Goal: Task Accomplishment & Management: Complete application form

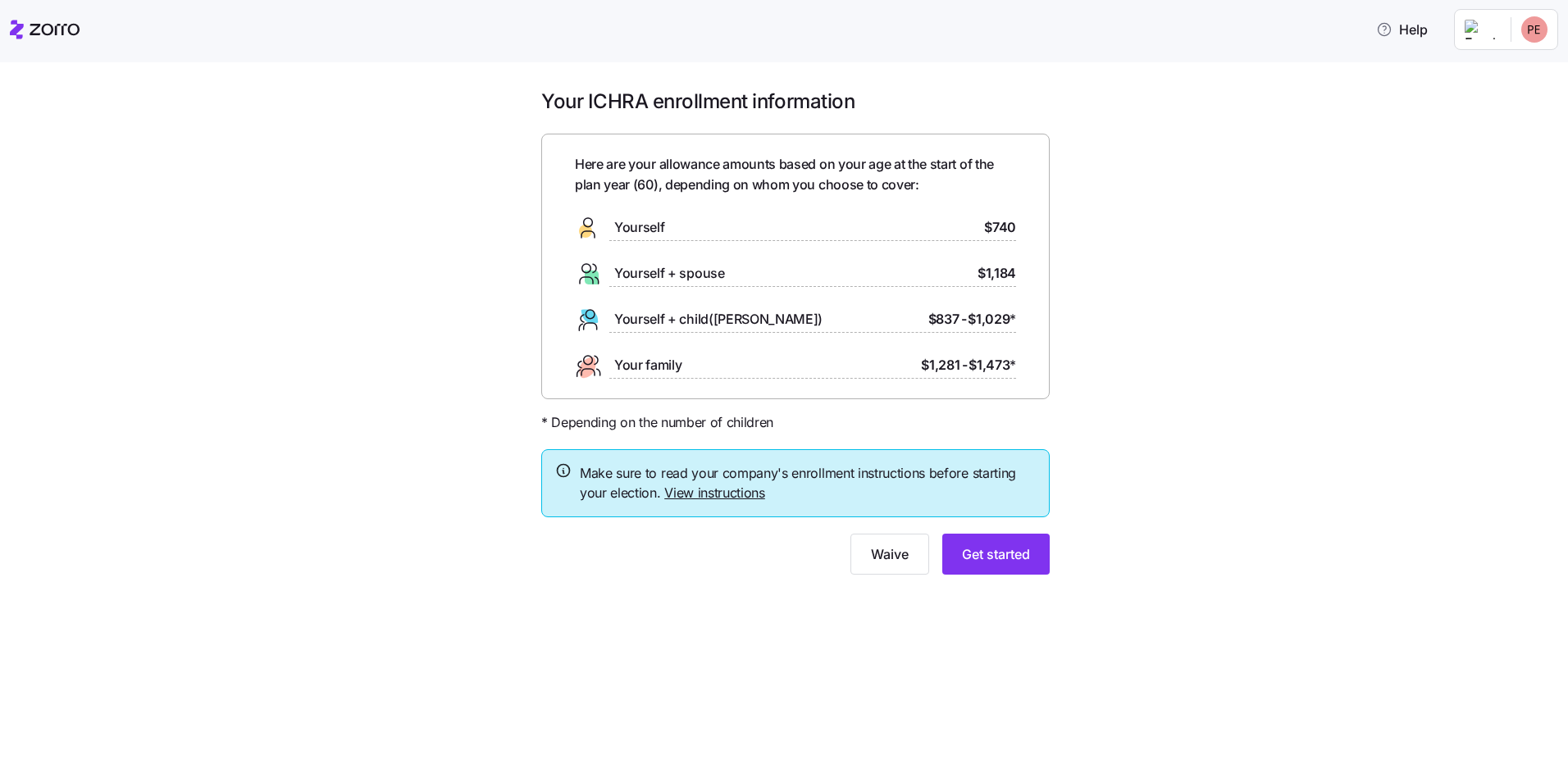
click at [736, 496] on link "View instructions" at bounding box center [714, 492] width 101 height 16
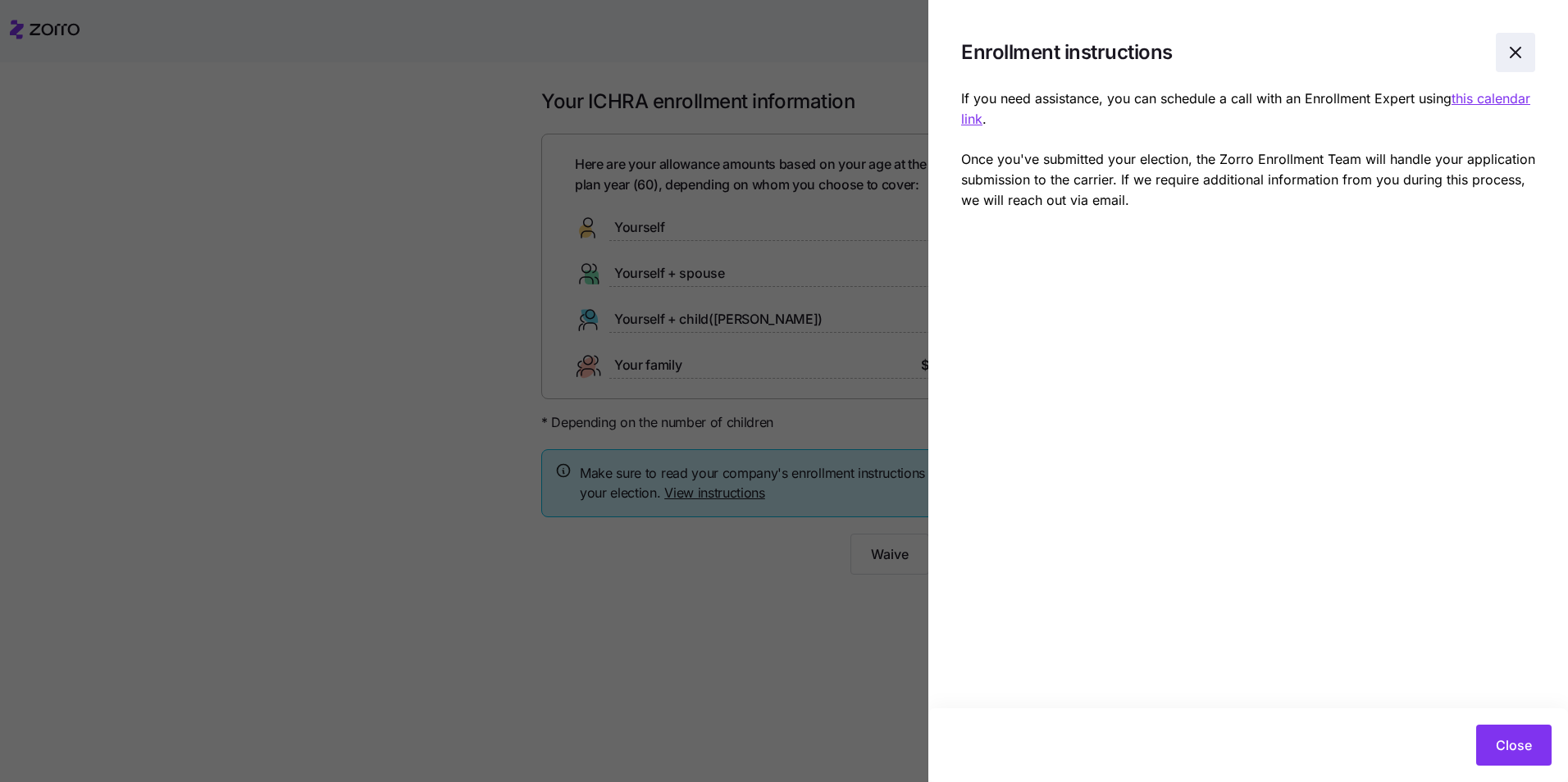
click at [1512, 46] on icon "button" at bounding box center [1516, 52] width 20 height 20
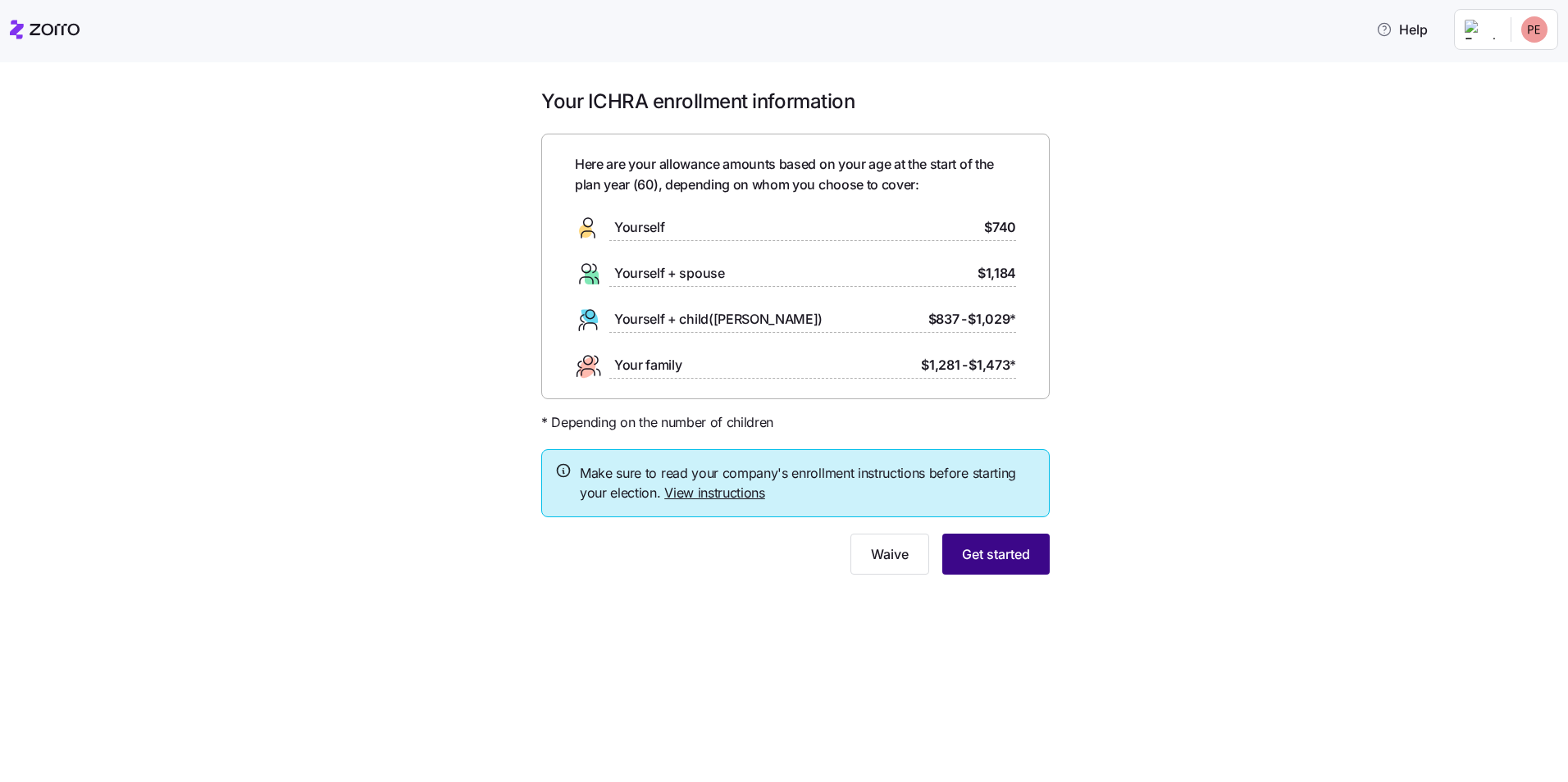
click at [990, 551] on span "Get started" at bounding box center [996, 554] width 68 height 20
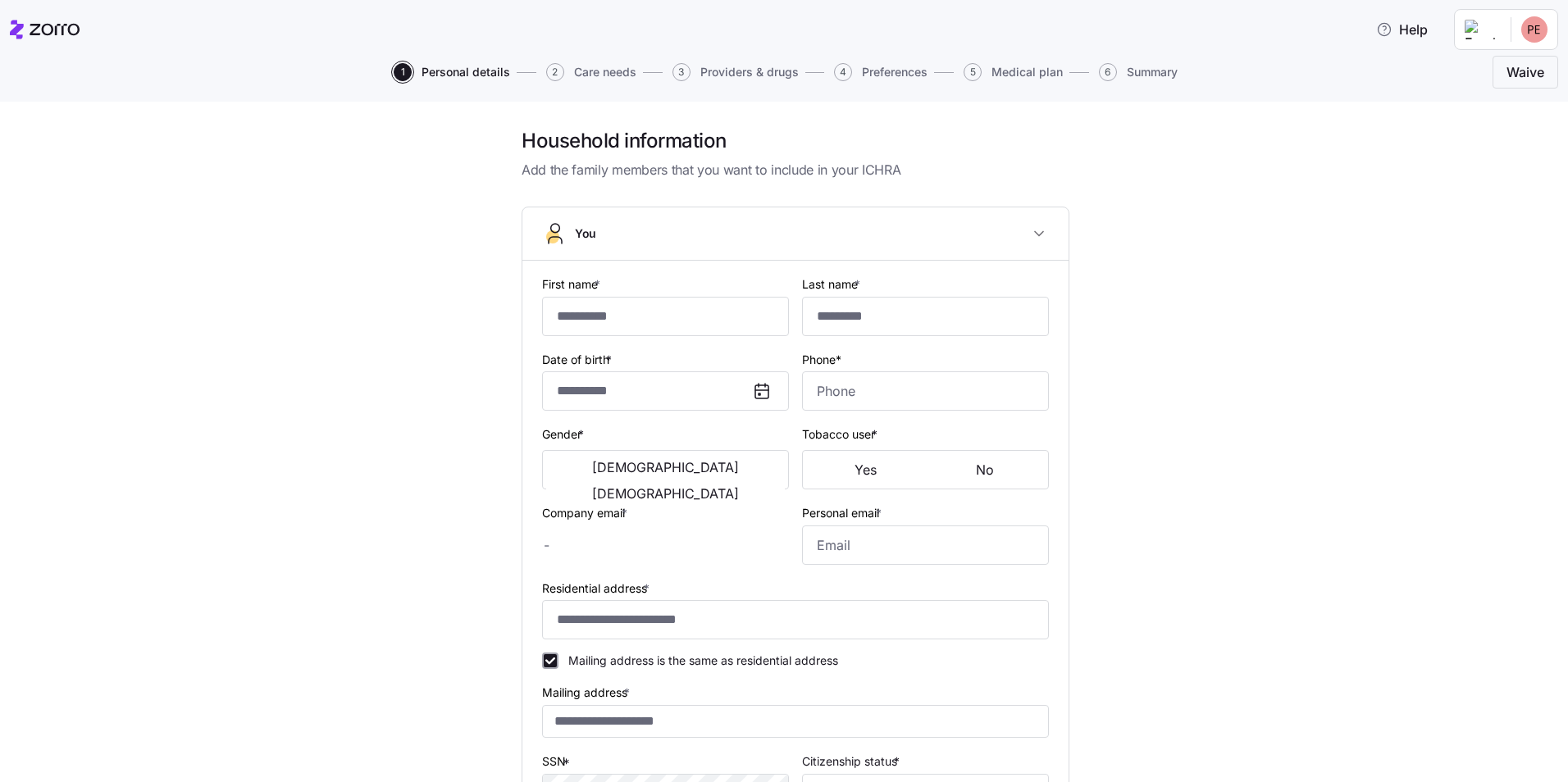
type input "*****"
type input "*******"
type input "[EMAIL_ADDRESS][DOMAIN_NAME]"
type input "**********"
checkbox input "true"
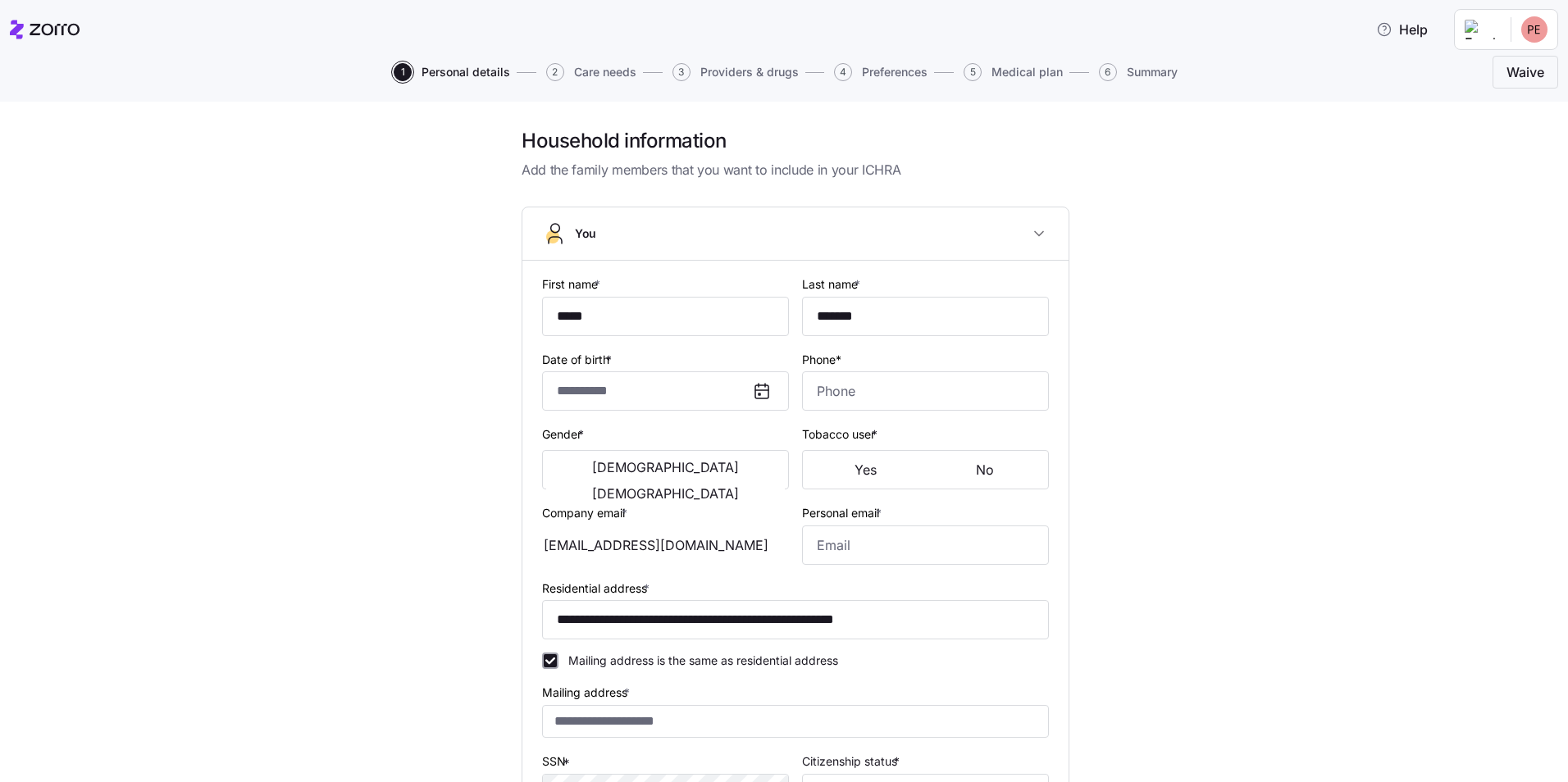
type input "**********"
type input "[PHONE_NUMBER]"
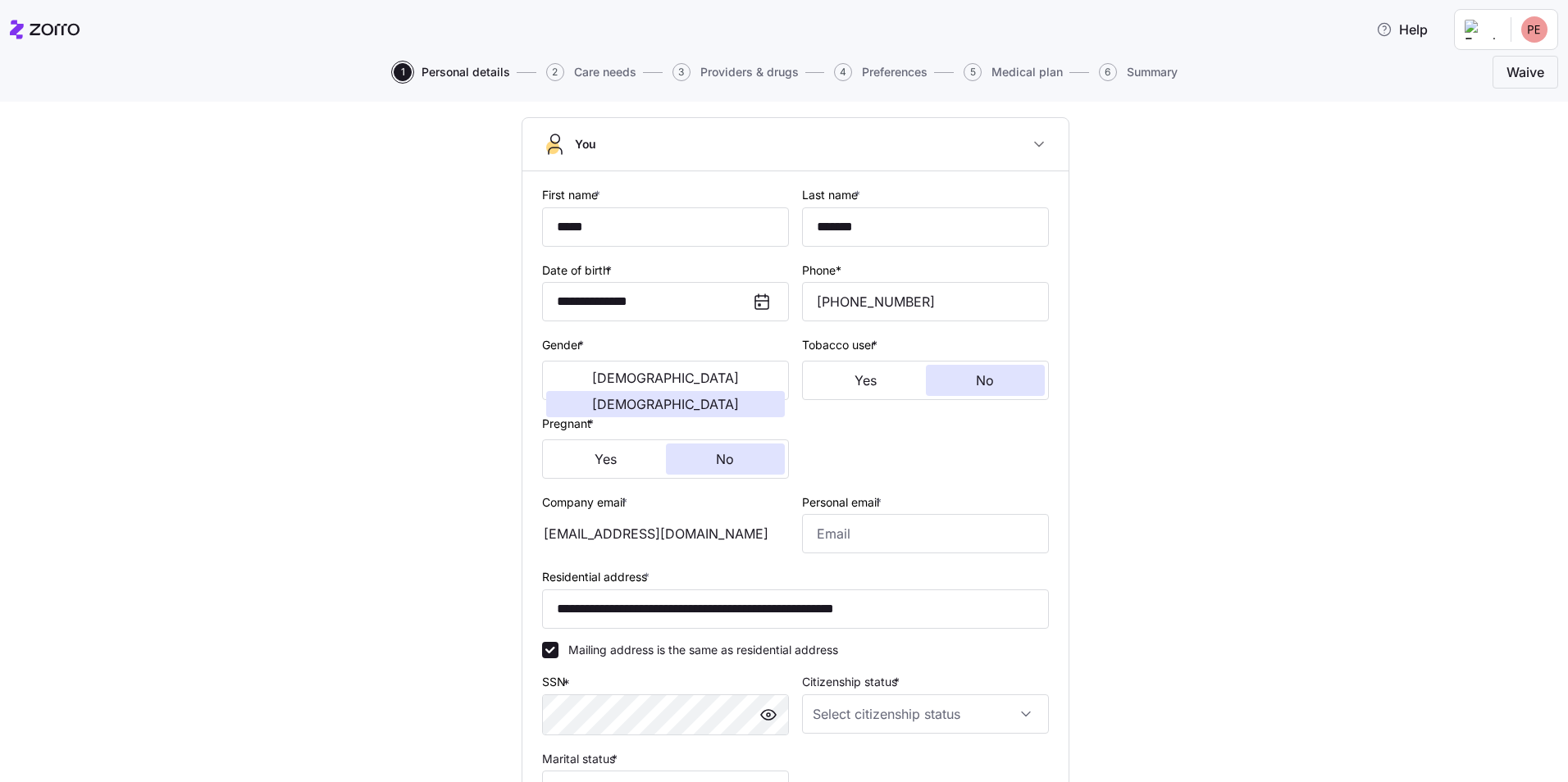
scroll to position [82, 0]
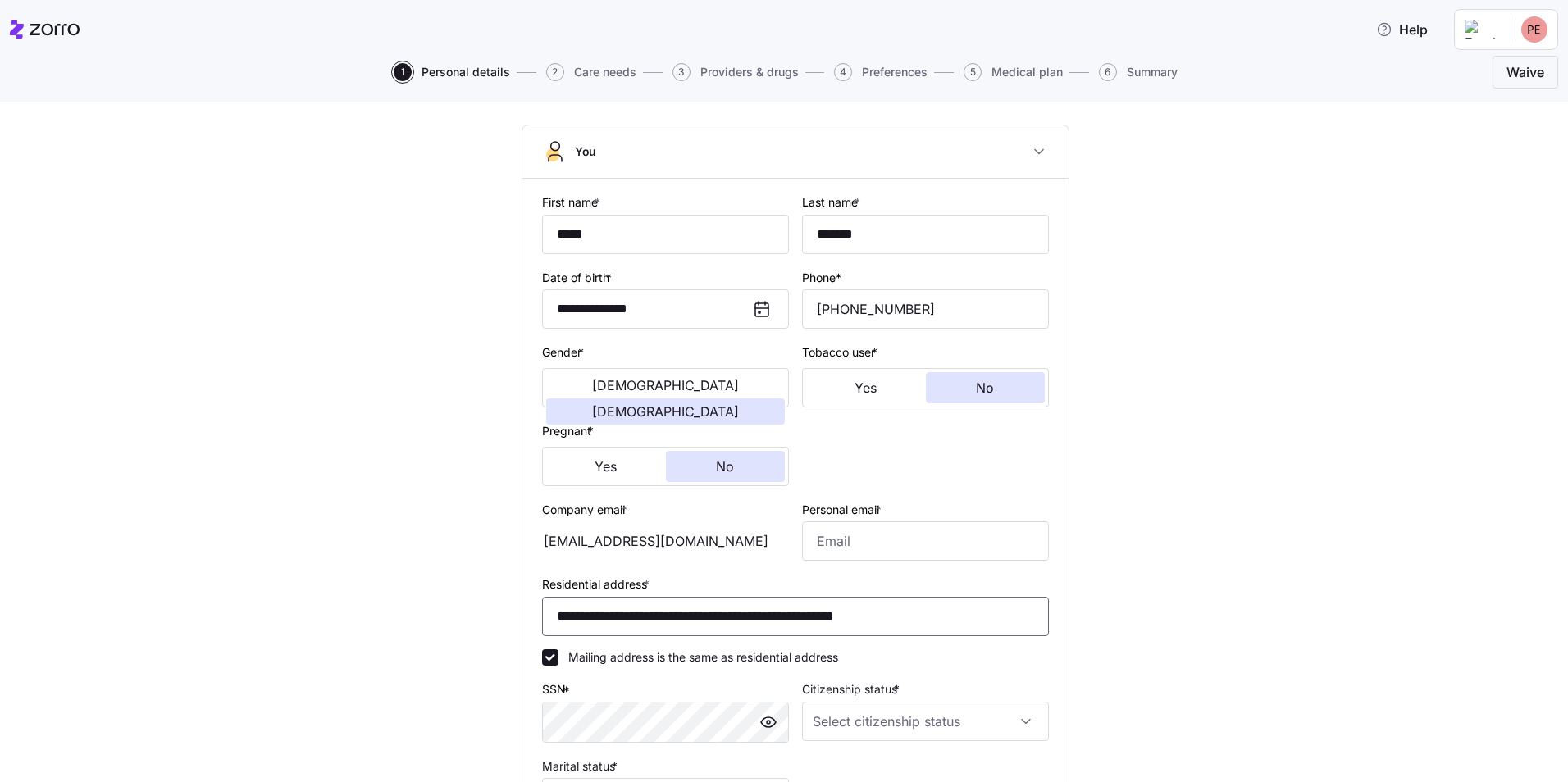
click at [925, 620] on input "**********" at bounding box center [795, 617] width 507 height 40
drag, startPoint x: 925, startPoint y: 620, endPoint x: 517, endPoint y: 611, distance: 408.1
click at [522, 611] on div "**********" at bounding box center [795, 505] width 546 height 653
type input "**********"
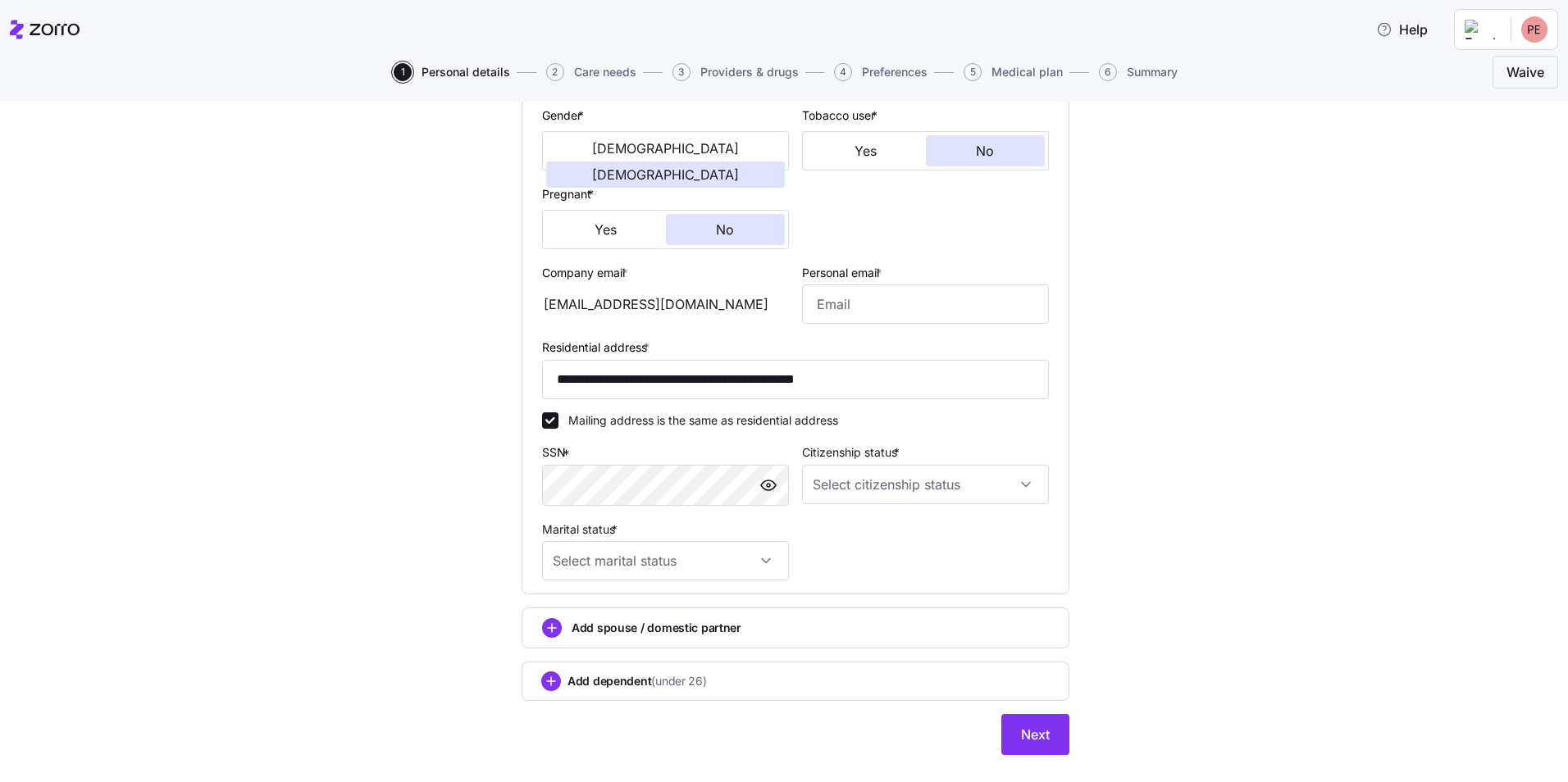
scroll to position [328, 0]
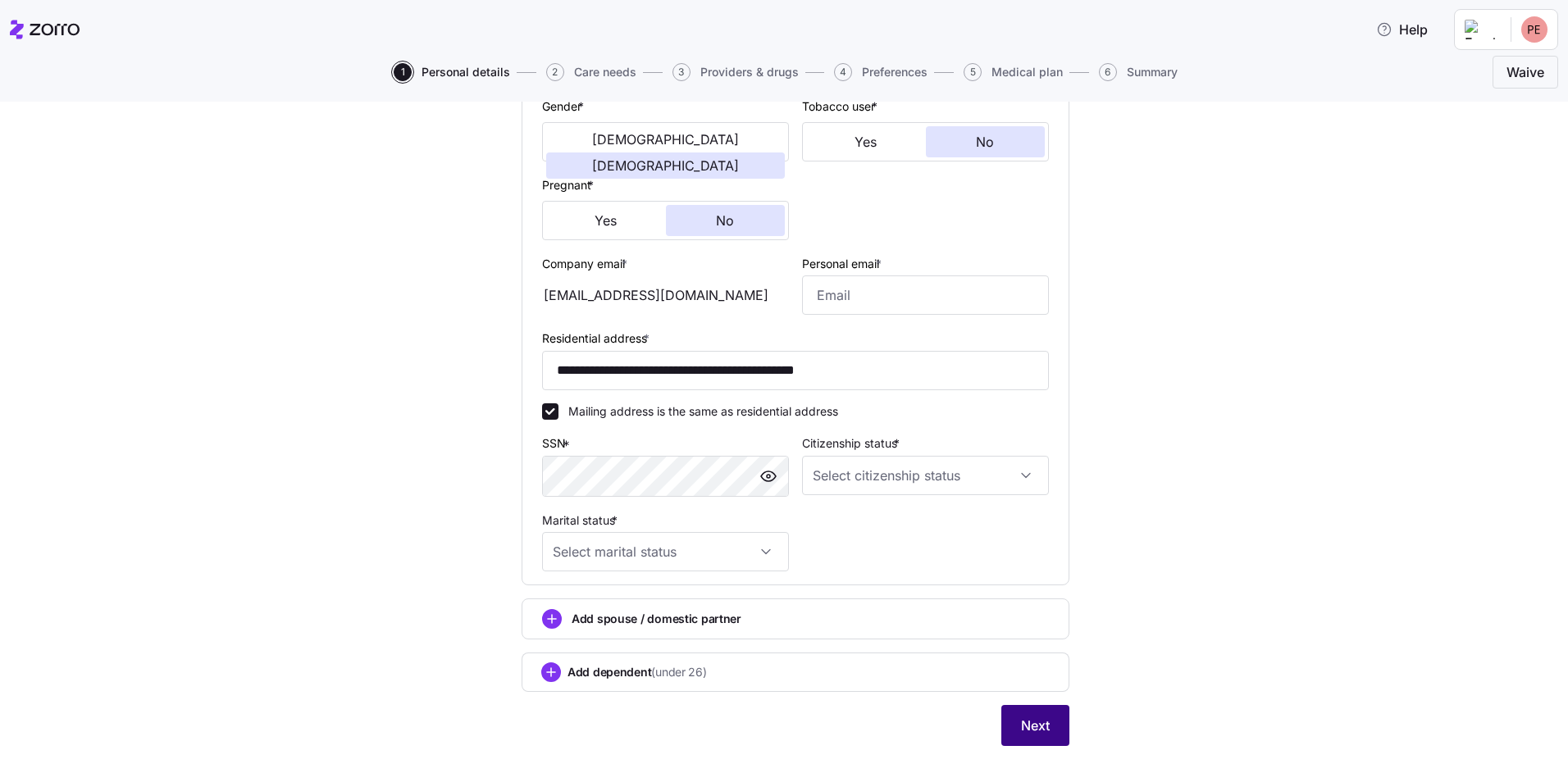
click at [1021, 732] on span "Next" at bounding box center [1034, 725] width 28 height 20
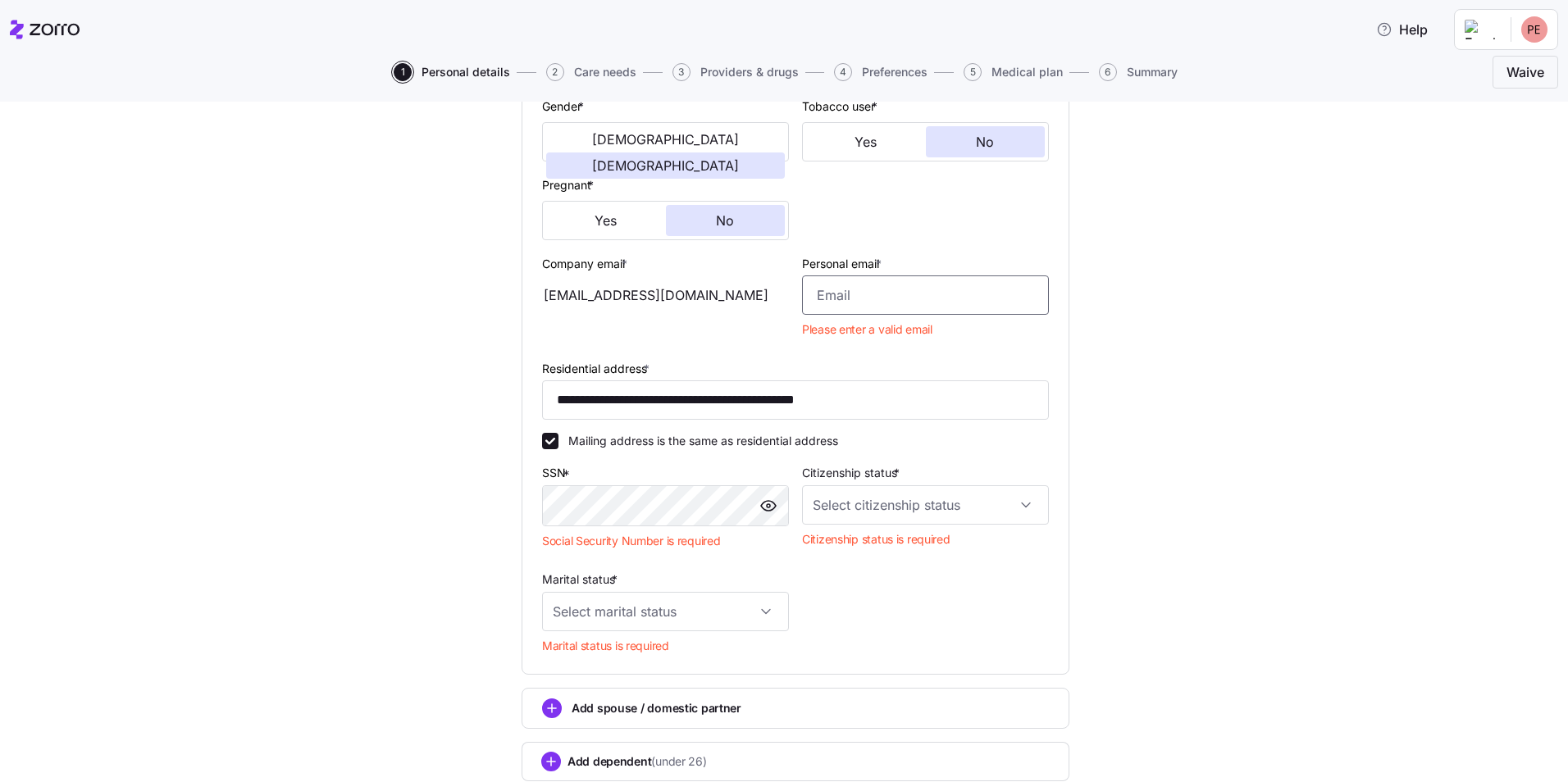
click at [862, 302] on input "Personal email *" at bounding box center [925, 295] width 247 height 40
type input "[EMAIL_ADDRESS][DOMAIN_NAME]"
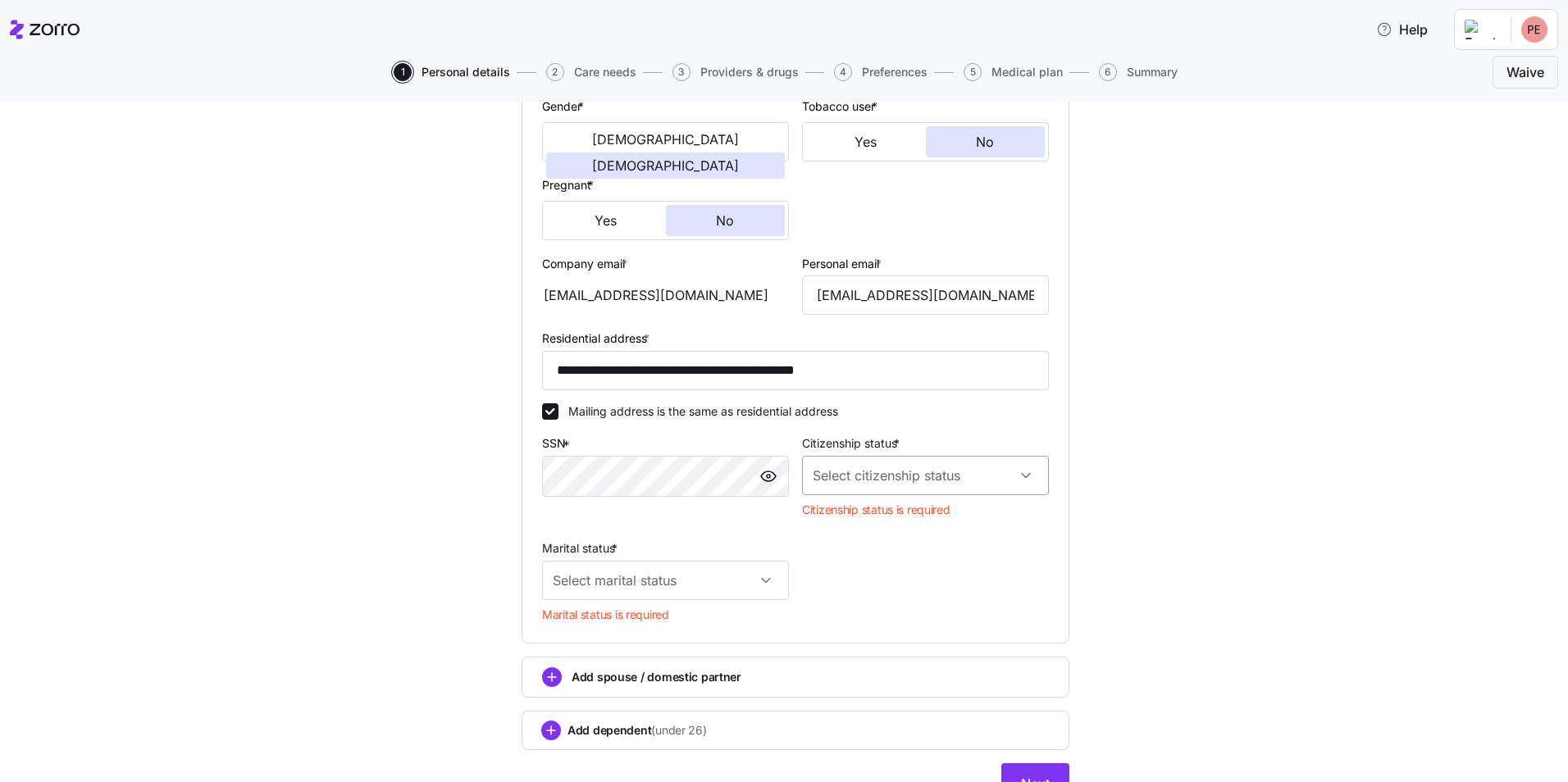
click at [1015, 475] on input "Citizenship status *" at bounding box center [925, 476] width 247 height 40
click at [870, 525] on span "[DEMOGRAPHIC_DATA] citizen" at bounding box center [898, 525] width 166 height 18
type input "[DEMOGRAPHIC_DATA] citizen"
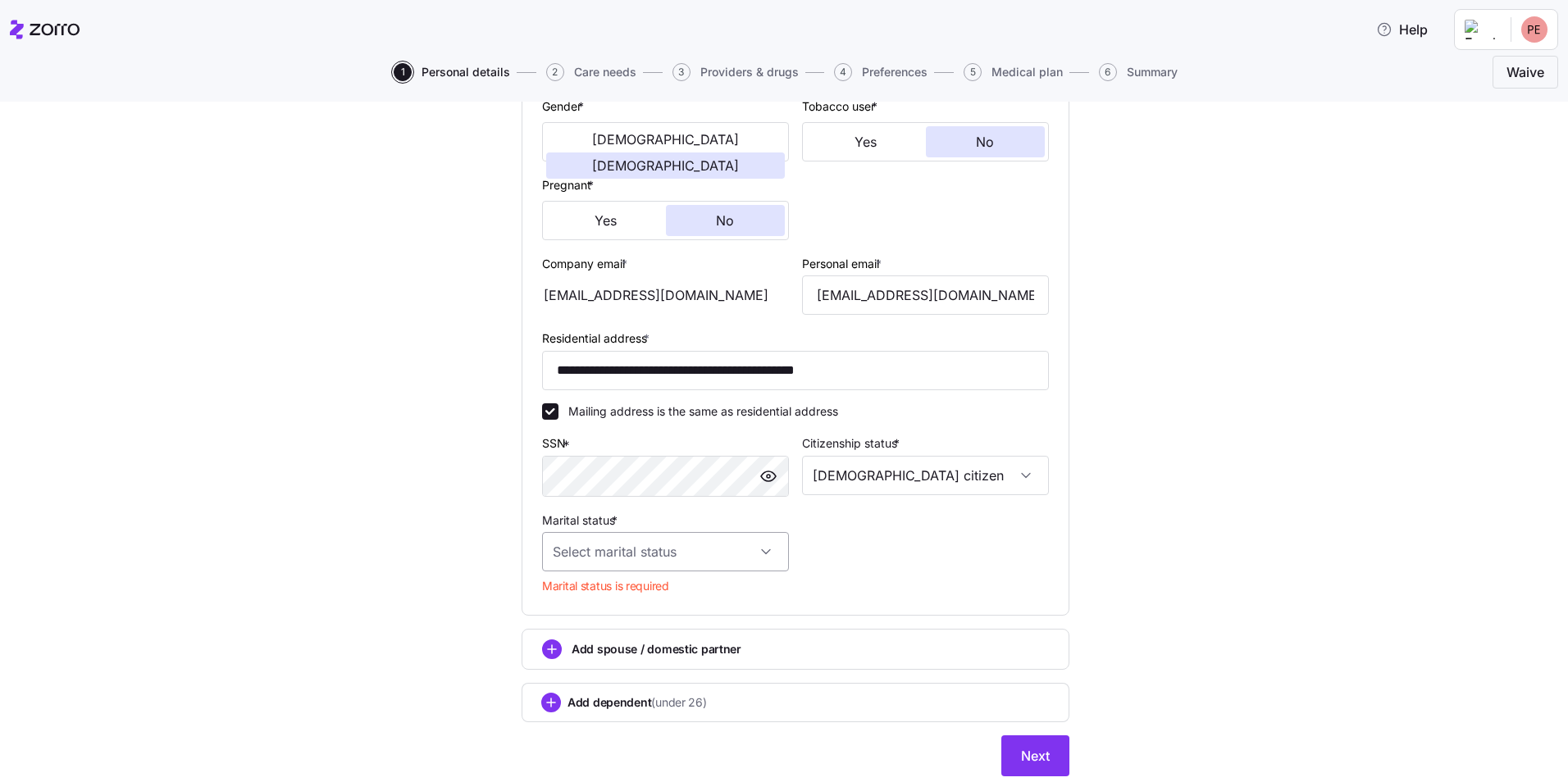
click at [756, 551] on input "Marital status *" at bounding box center [665, 551] width 247 height 40
click at [569, 603] on span "Single" at bounding box center [572, 601] width 33 height 18
type input "Single"
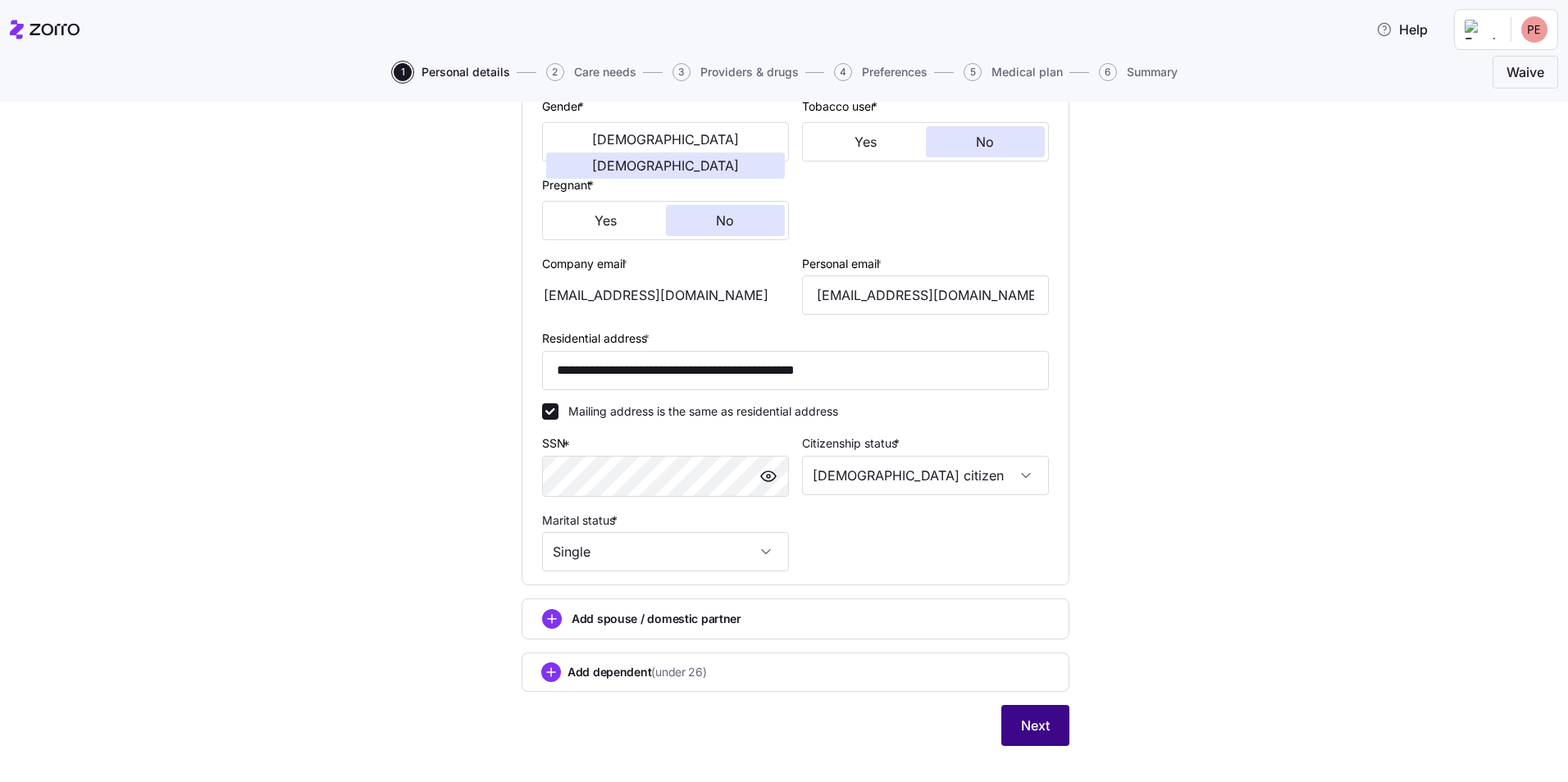
click at [1021, 724] on span "Next" at bounding box center [1034, 725] width 28 height 20
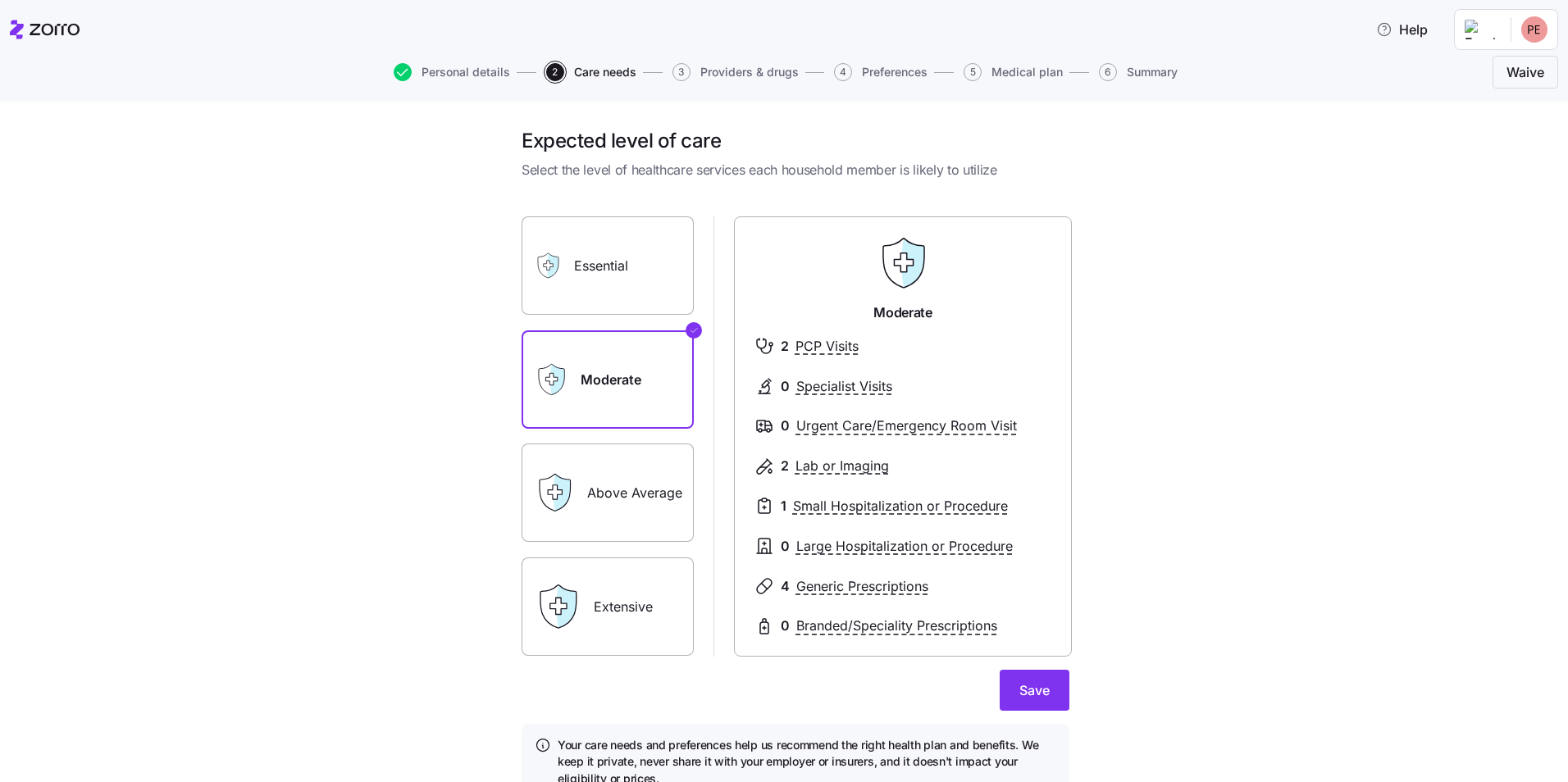
click at [633, 485] on label "Above Average" at bounding box center [608, 493] width 172 height 98
click at [0, 0] on input "Above Average" at bounding box center [0, 0] width 0 height 0
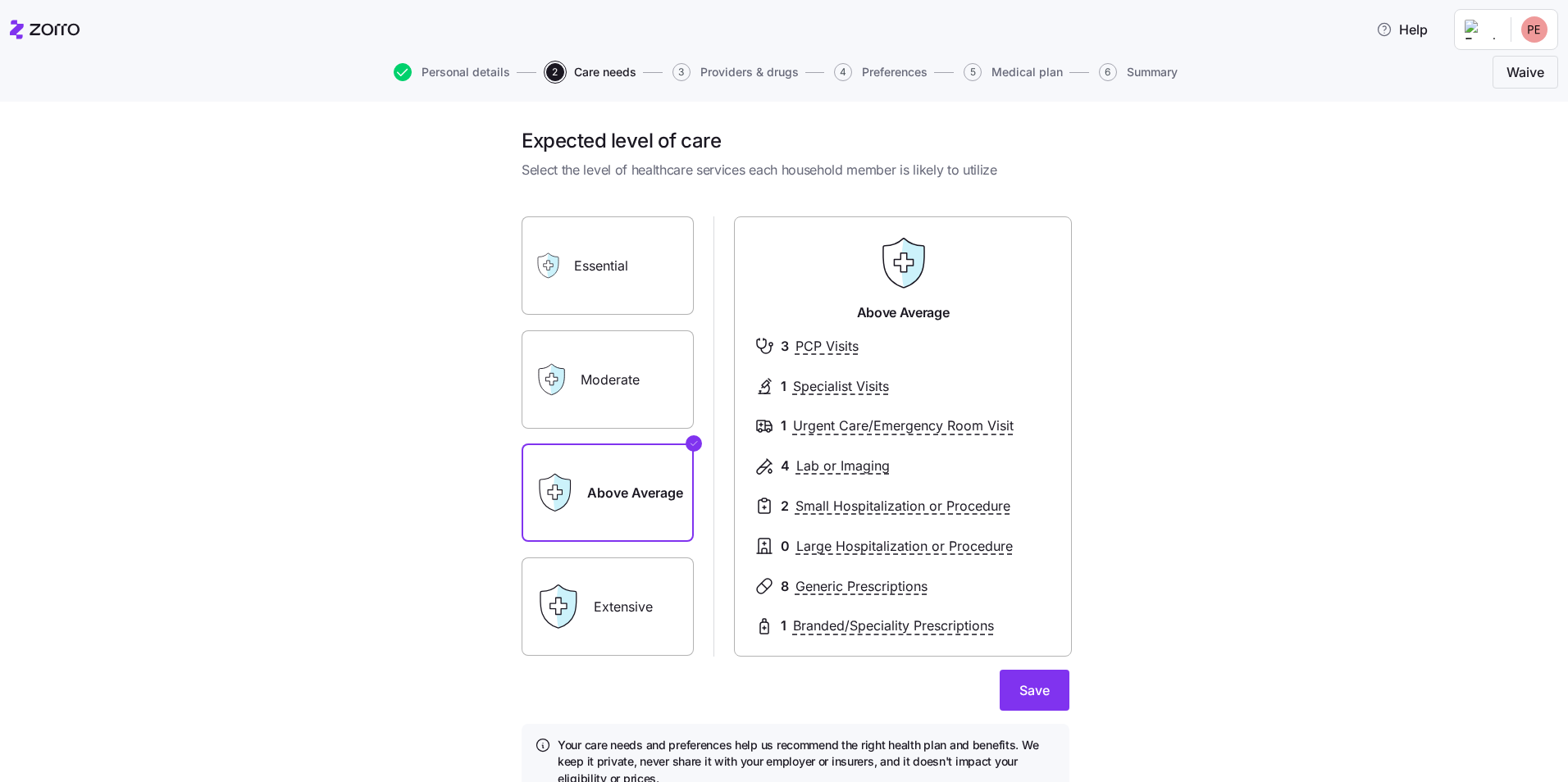
click at [565, 403] on div "Moderate" at bounding box center [608, 379] width 172 height 98
click at [597, 378] on label "Moderate" at bounding box center [608, 379] width 172 height 98
click at [0, 0] on input "Moderate" at bounding box center [0, 0] width 0 height 0
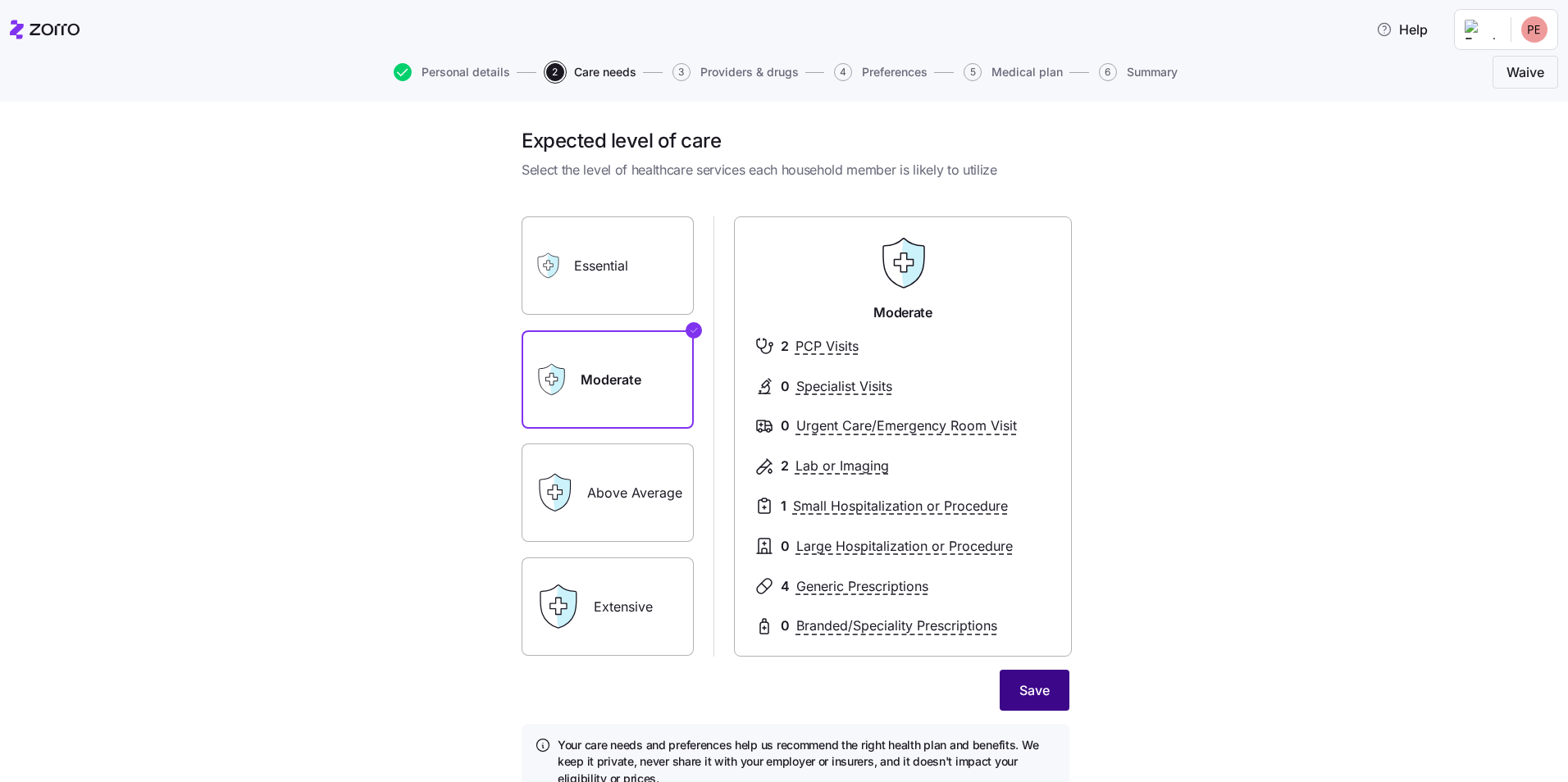
click at [1021, 687] on span "Save" at bounding box center [1034, 690] width 30 height 20
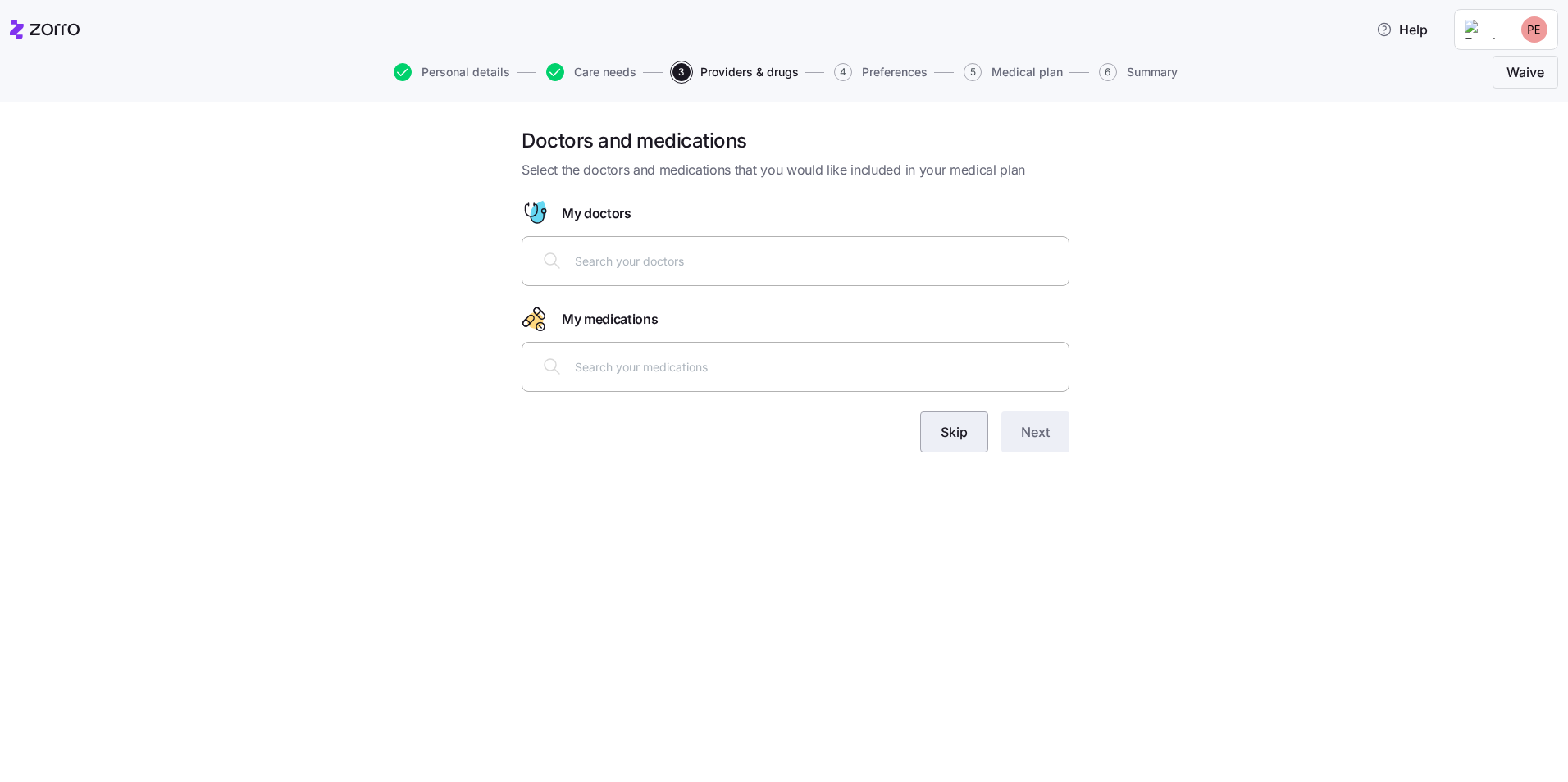
click at [948, 437] on span "Skip" at bounding box center [954, 432] width 27 height 20
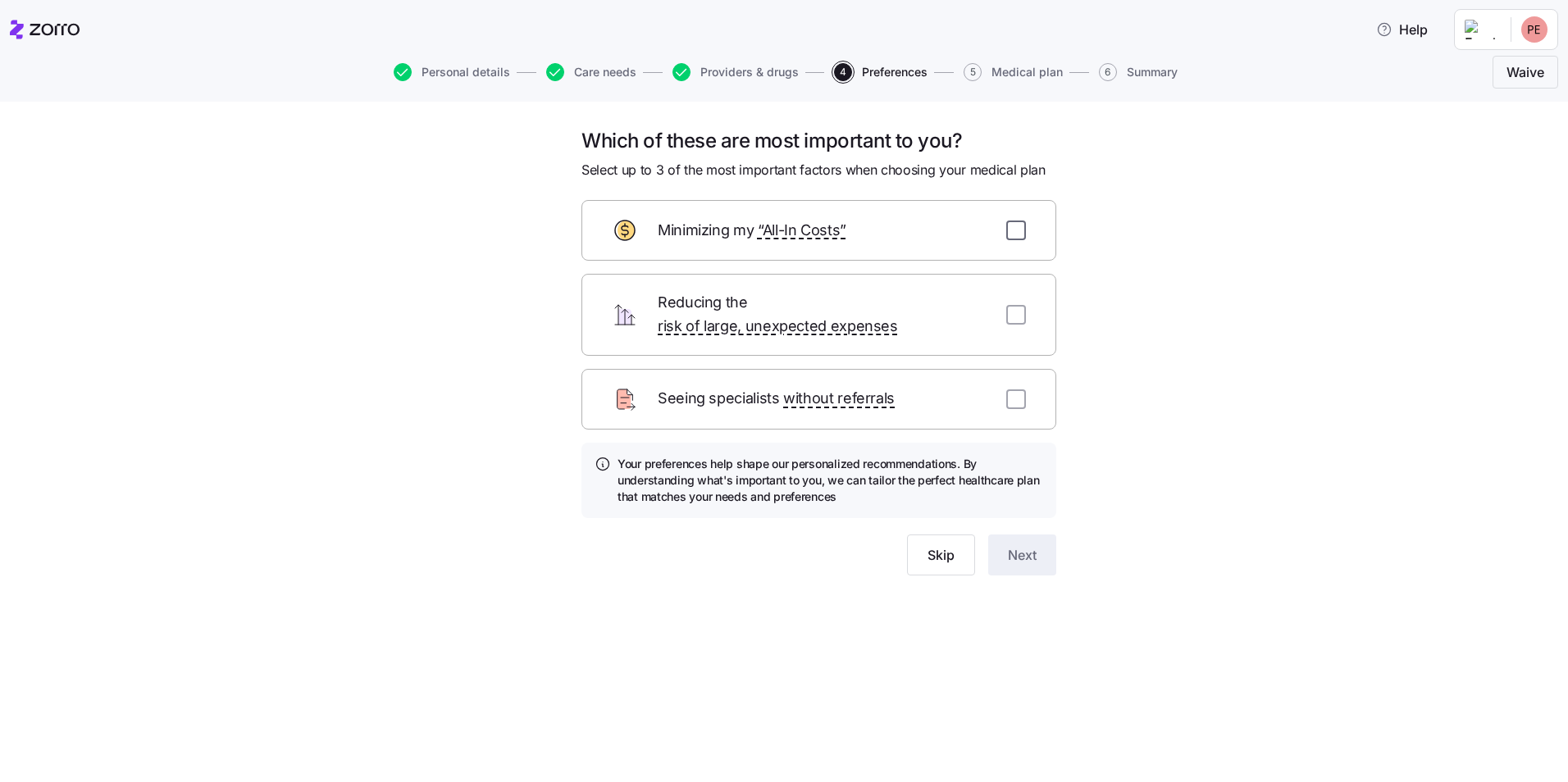
click at [1016, 235] on input "checkbox" at bounding box center [1015, 230] width 20 height 20
checkbox input "true"
click at [1020, 390] on input "checkbox" at bounding box center [1015, 399] width 20 height 20
checkbox input "true"
click at [1009, 545] on span "Next" at bounding box center [1022, 555] width 28 height 20
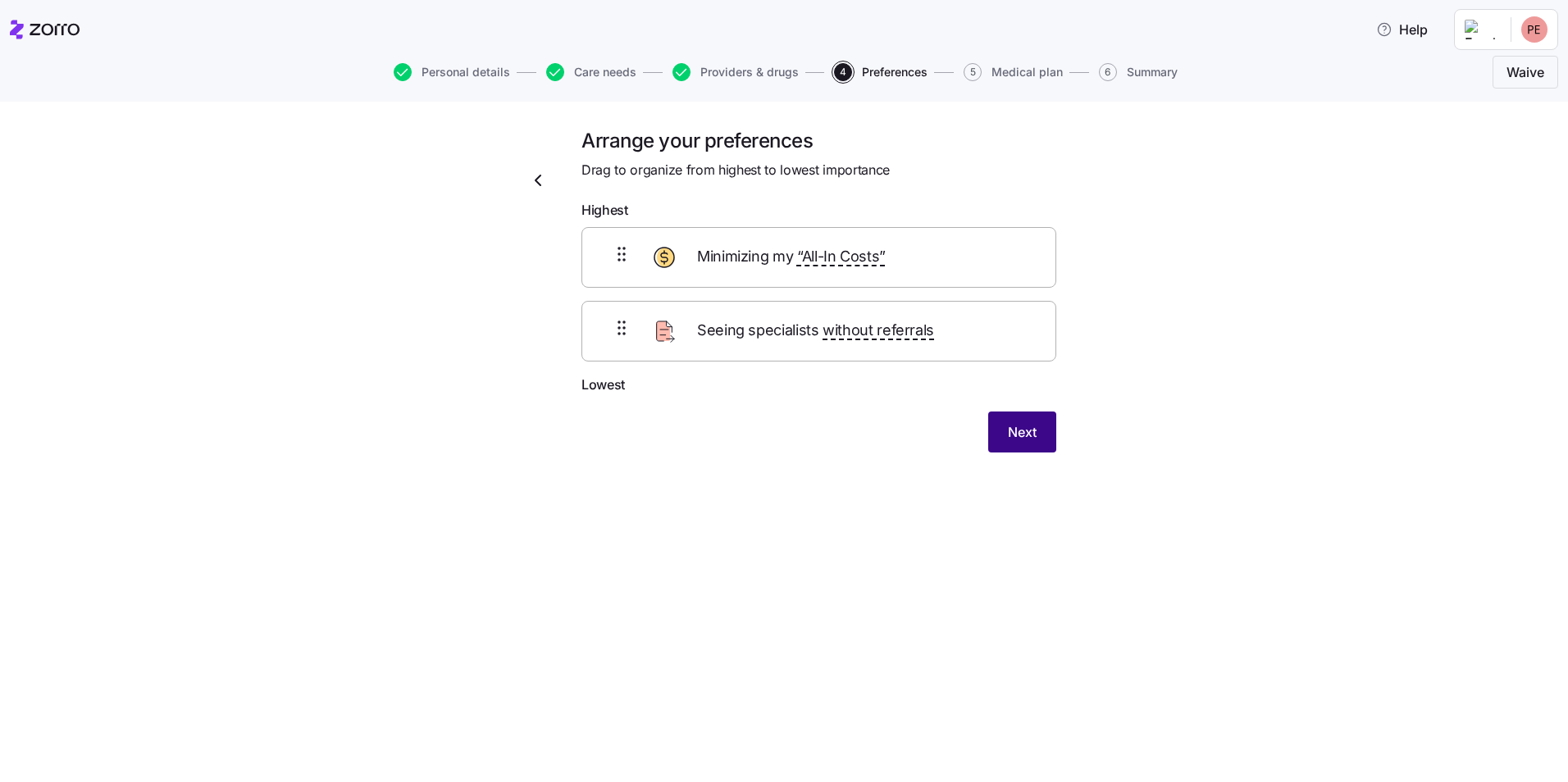
click at [1018, 435] on span "Next" at bounding box center [1022, 432] width 28 height 20
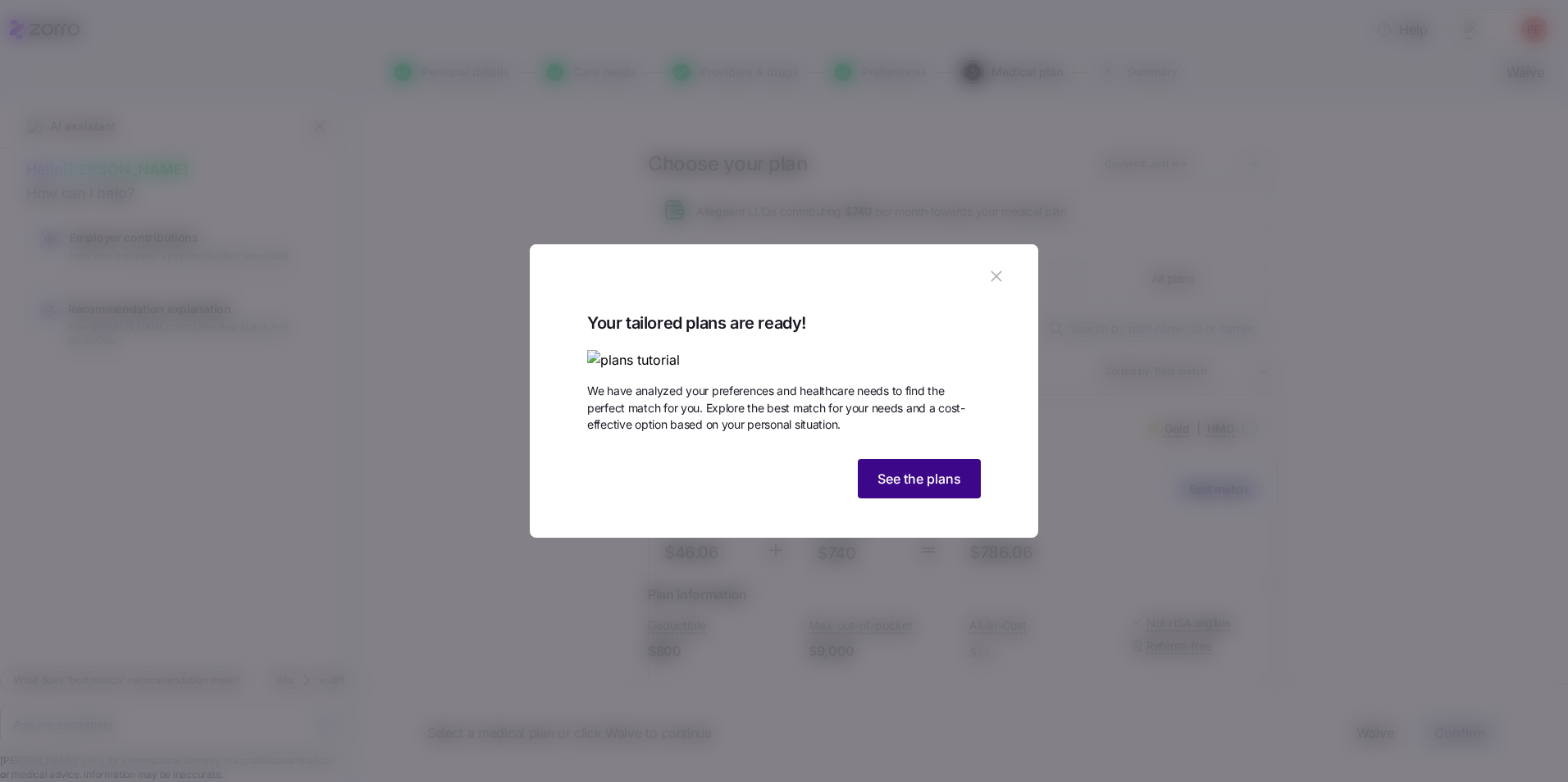
click at [919, 489] on span "See the plans" at bounding box center [919, 478] width 83 height 20
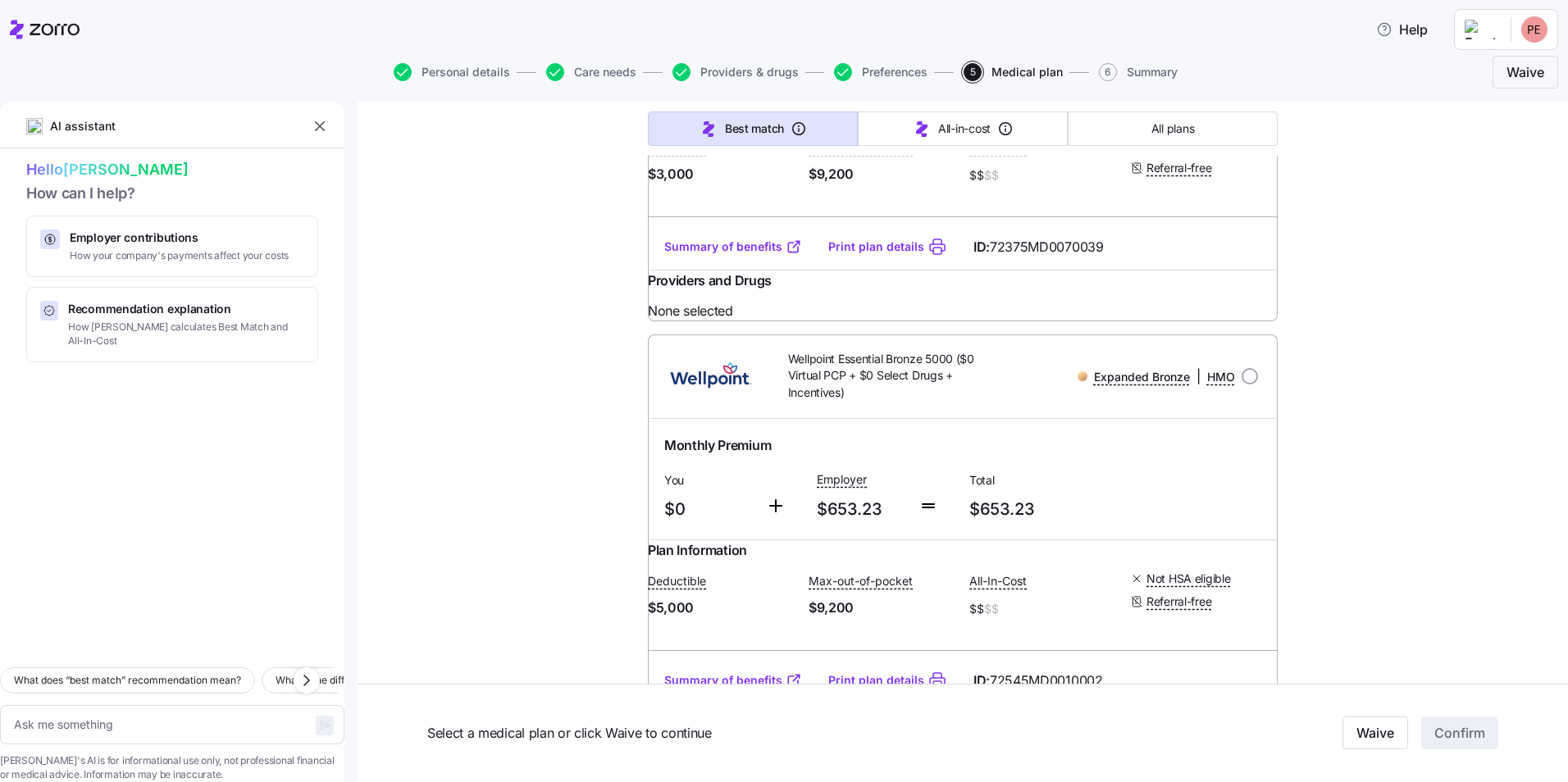
scroll to position [2952, 0]
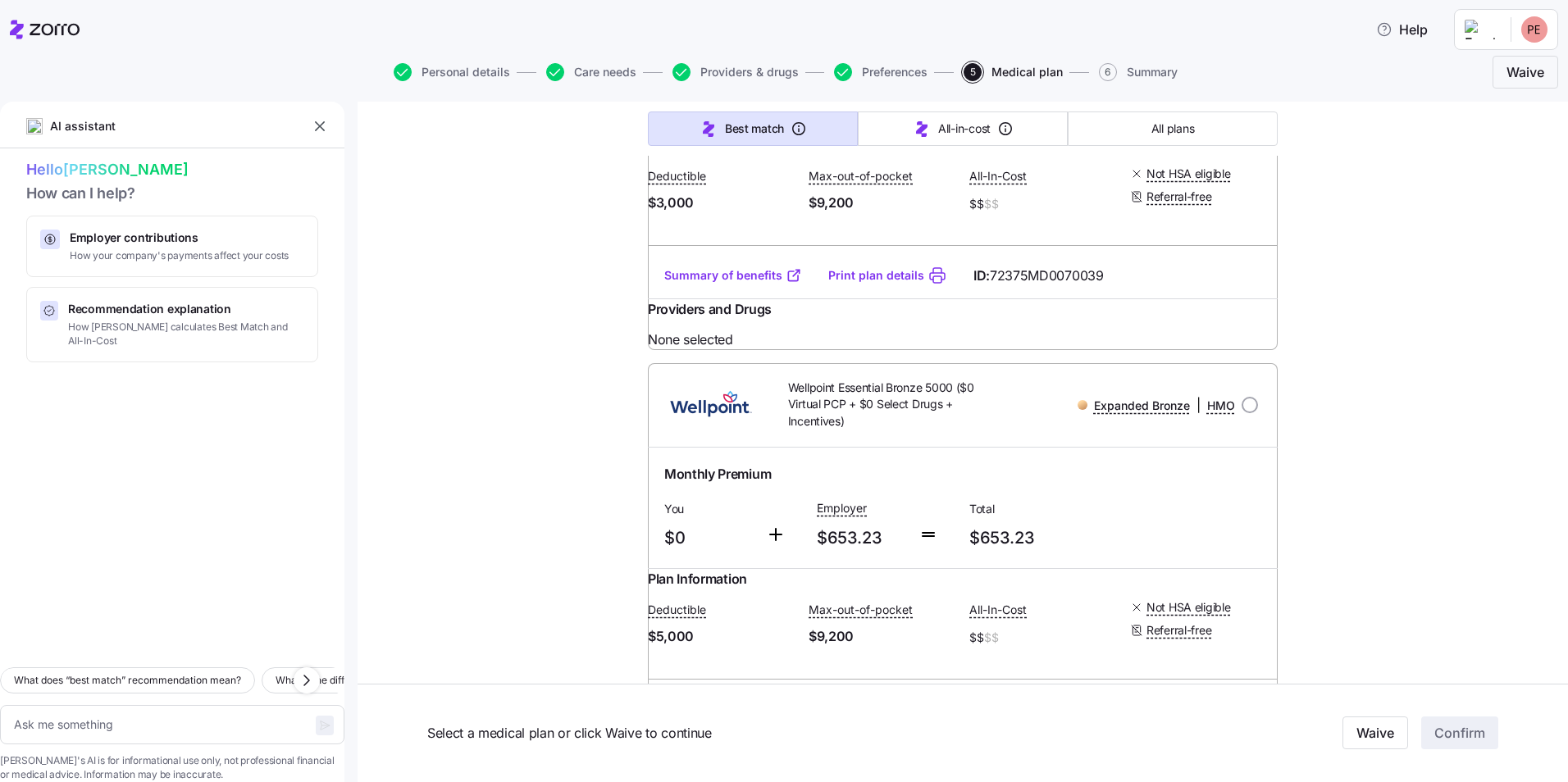
click at [726, 284] on link "Summary of benefits" at bounding box center [733, 275] width 138 height 16
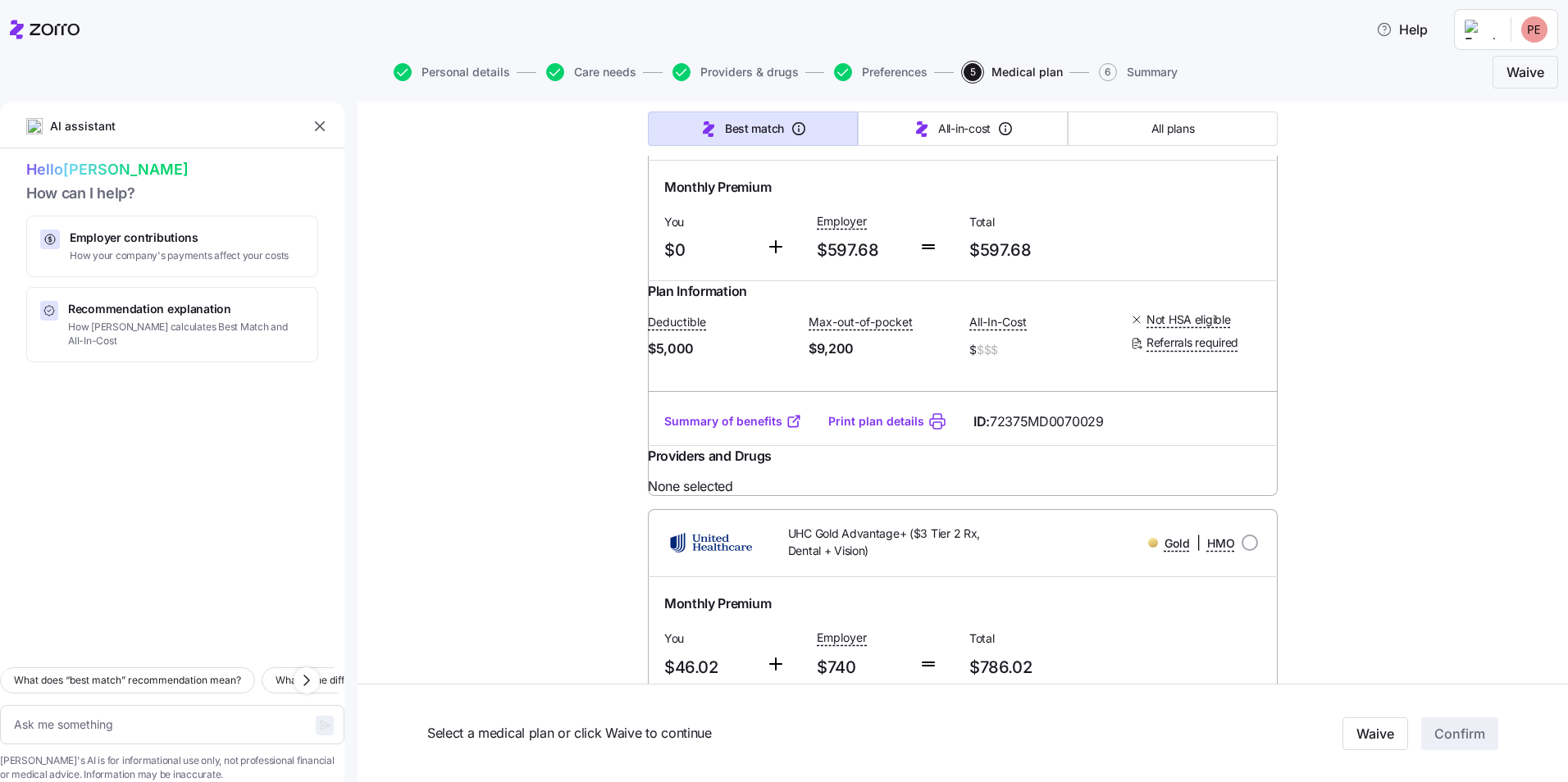
scroll to position [8772, 0]
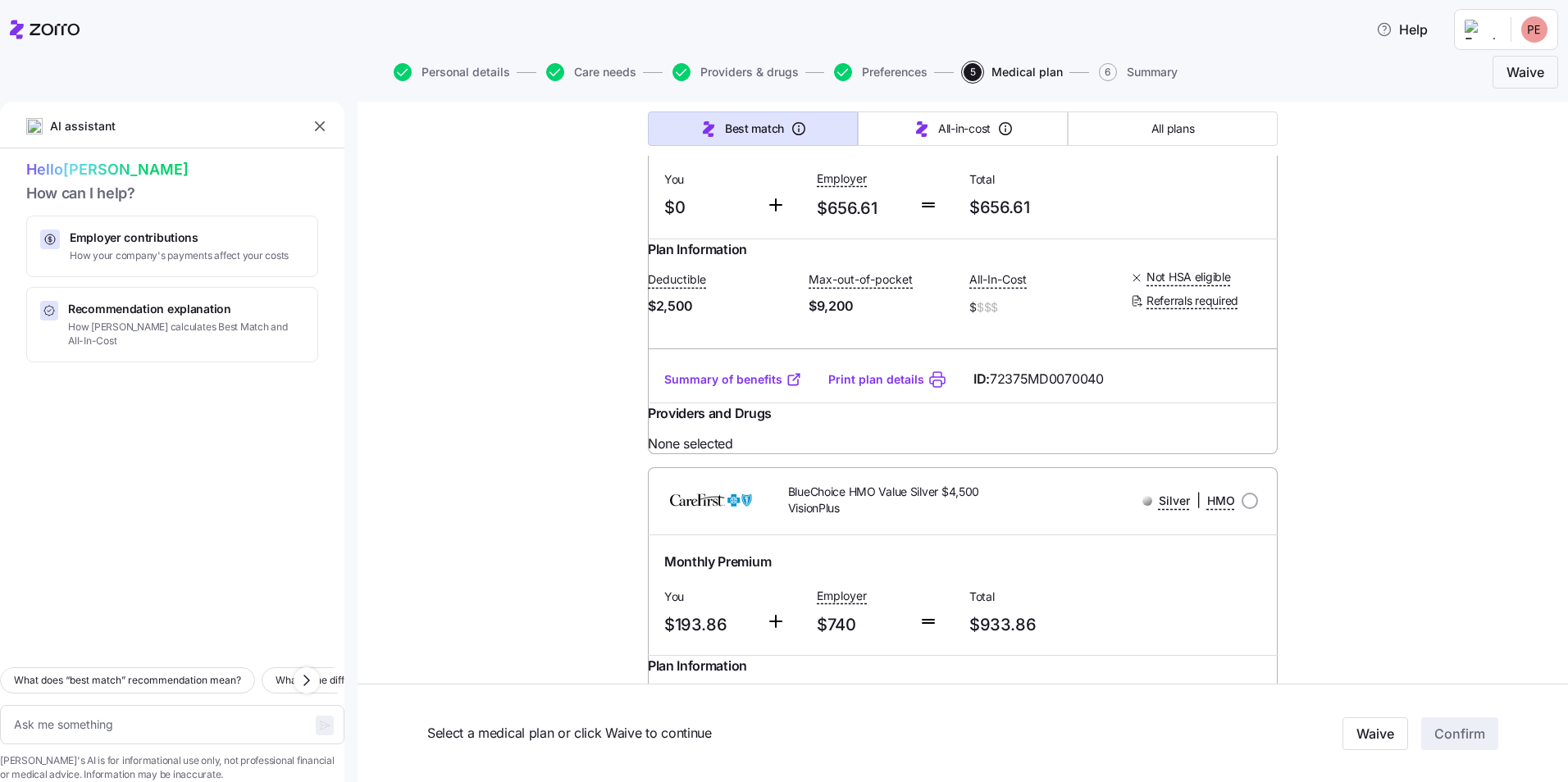
type textarea "x"
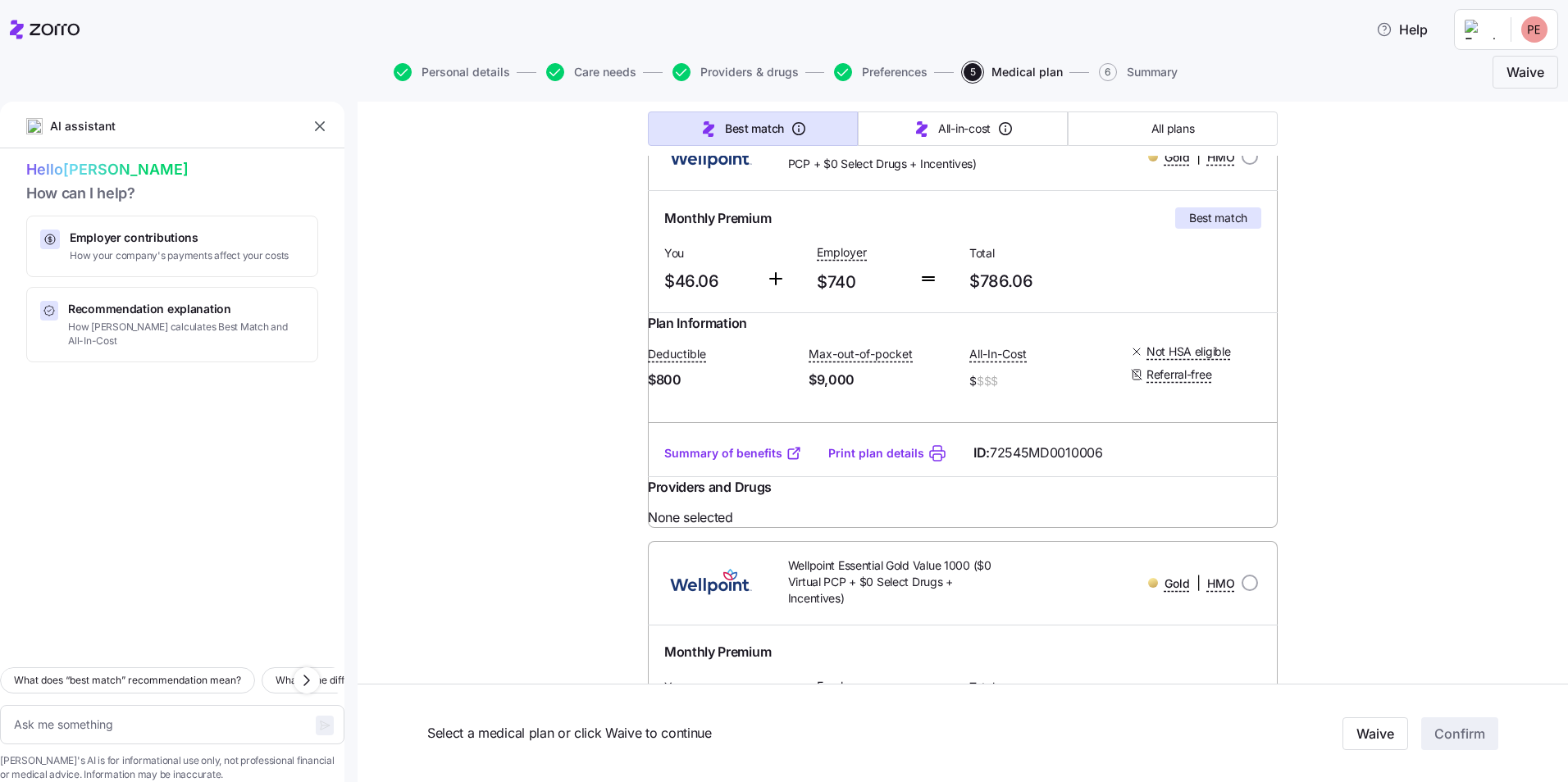
scroll to position [246, 0]
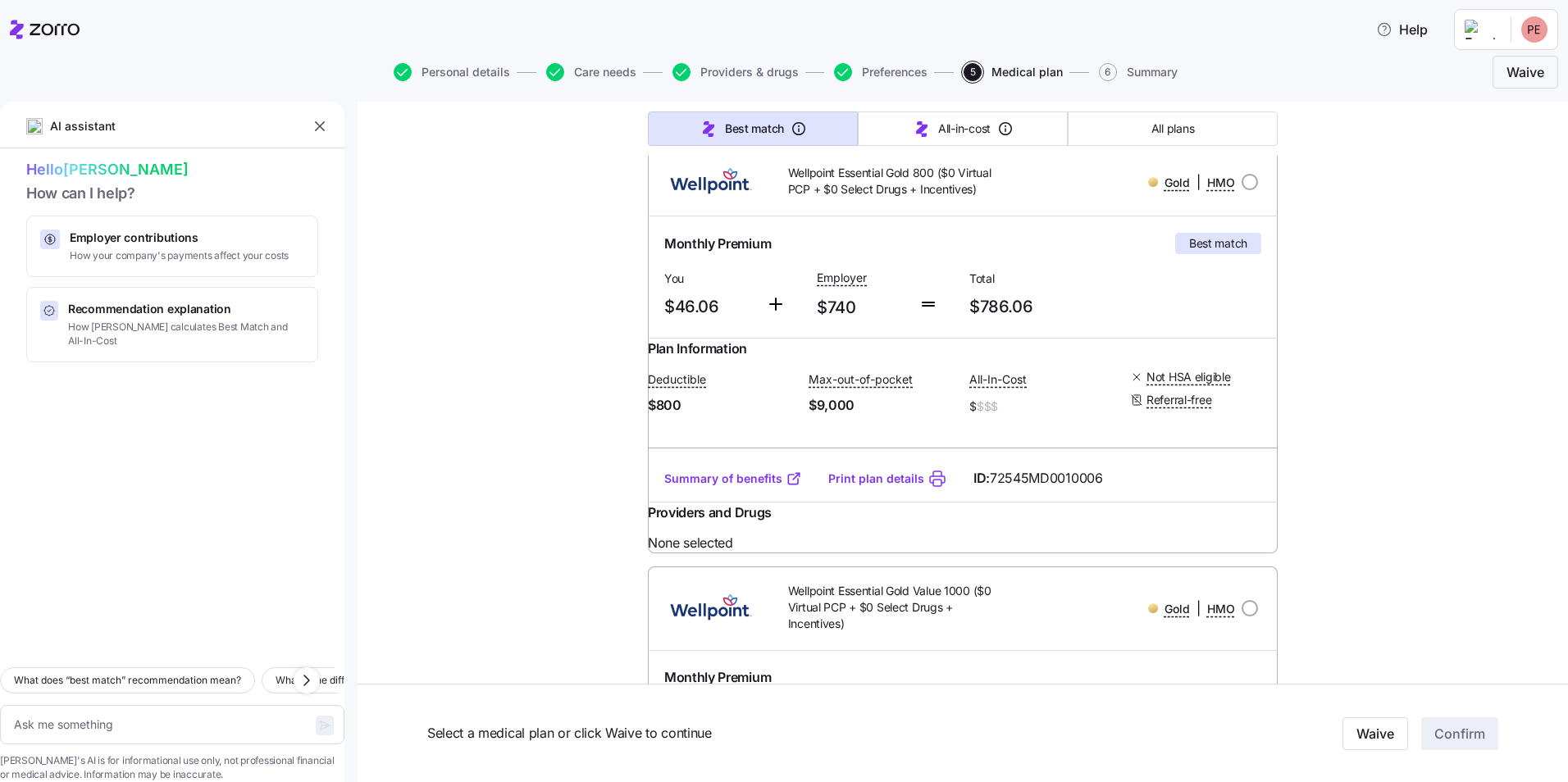
click at [741, 486] on link "Summary of benefits" at bounding box center [733, 478] width 138 height 16
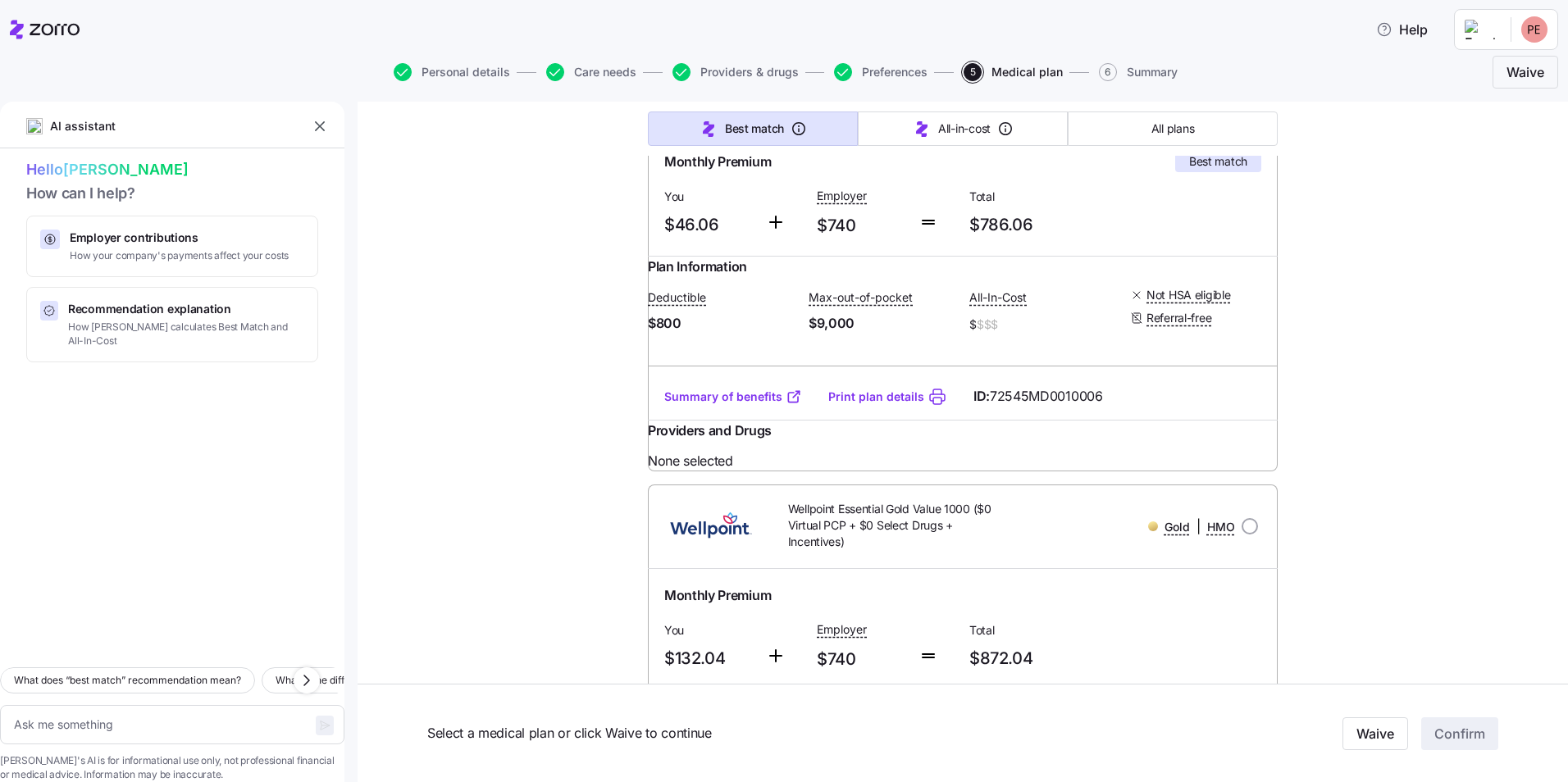
scroll to position [119, 0]
